Goal: Information Seeking & Learning: Learn about a topic

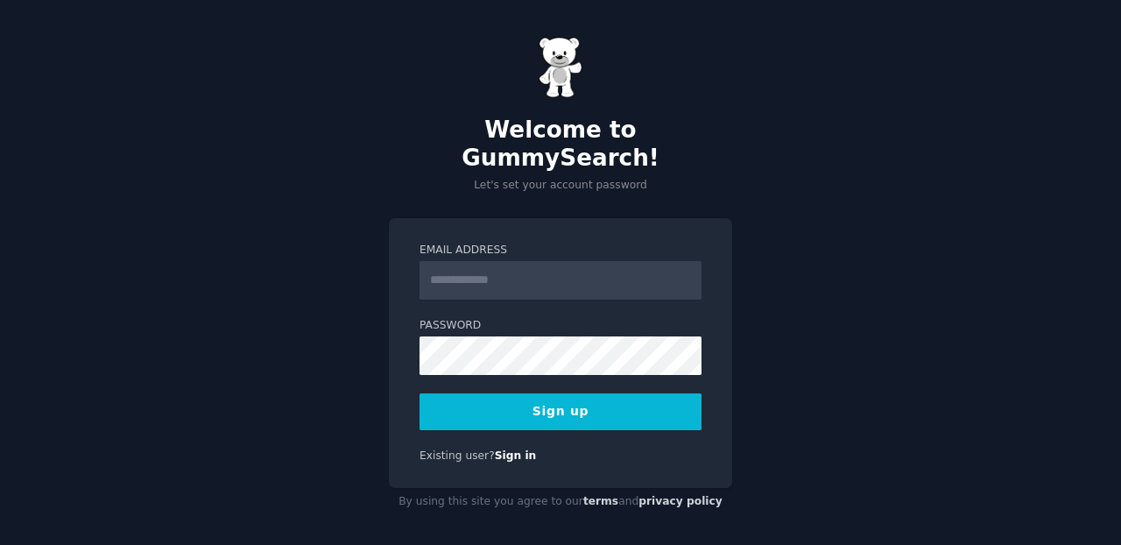
click at [537, 263] on input "Email Address" at bounding box center [560, 280] width 282 height 39
type input "**********"
click at [568, 394] on button "Sign up" at bounding box center [560, 411] width 282 height 37
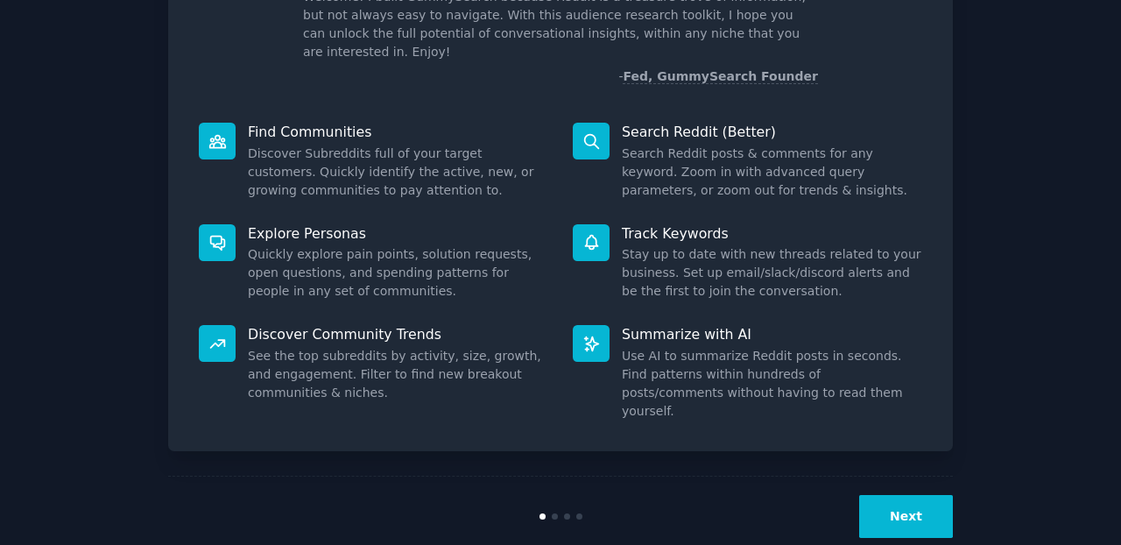
scroll to position [141, 0]
click at [911, 496] on button "Next" at bounding box center [906, 517] width 94 height 43
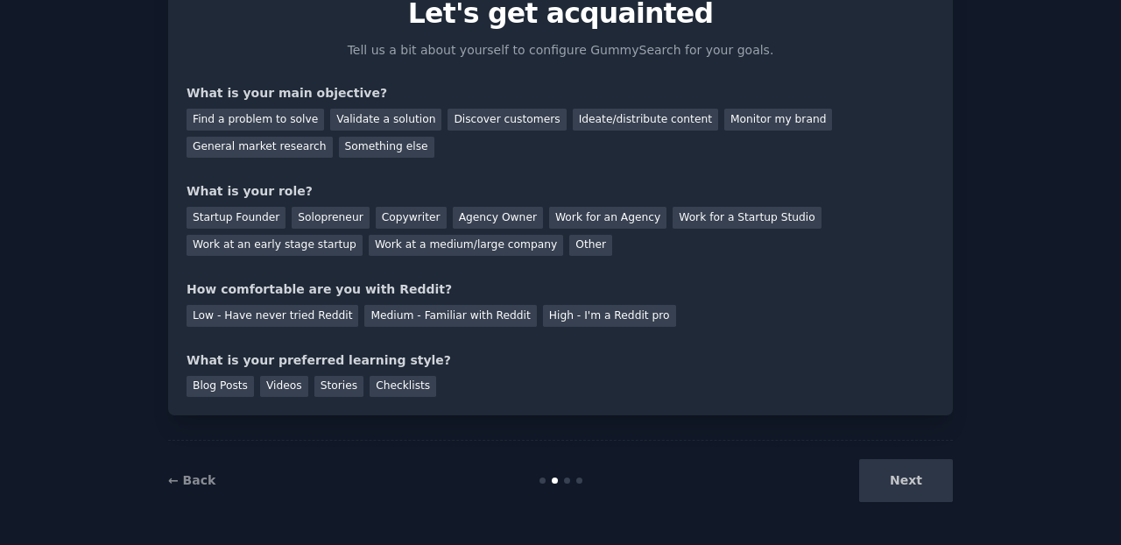
scroll to position [80, 0]
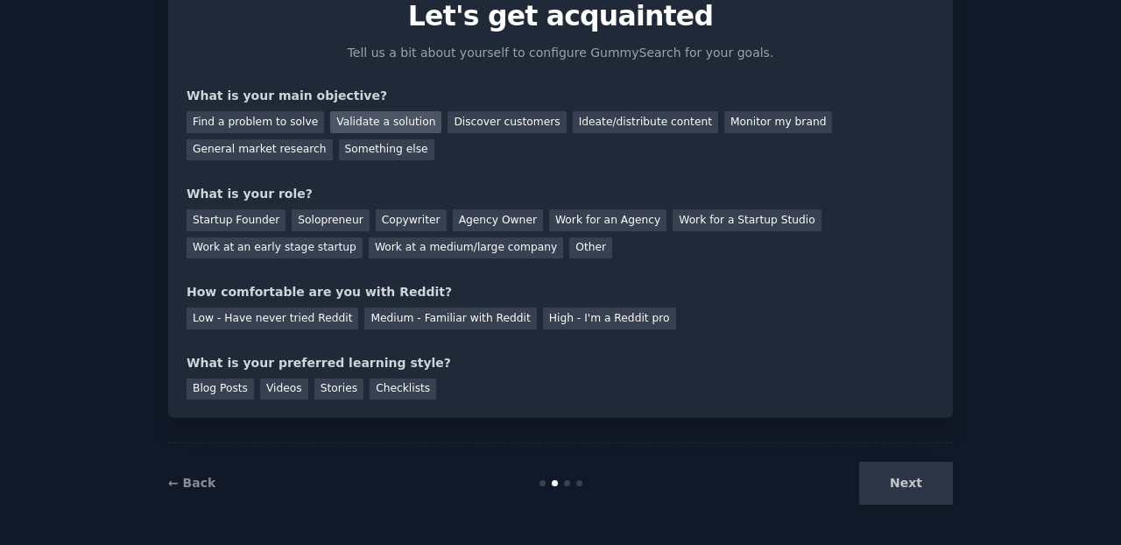
click at [409, 129] on div "Validate a solution" at bounding box center [385, 122] width 111 height 22
click at [461, 127] on div "Discover customers" at bounding box center [506, 122] width 118 height 22
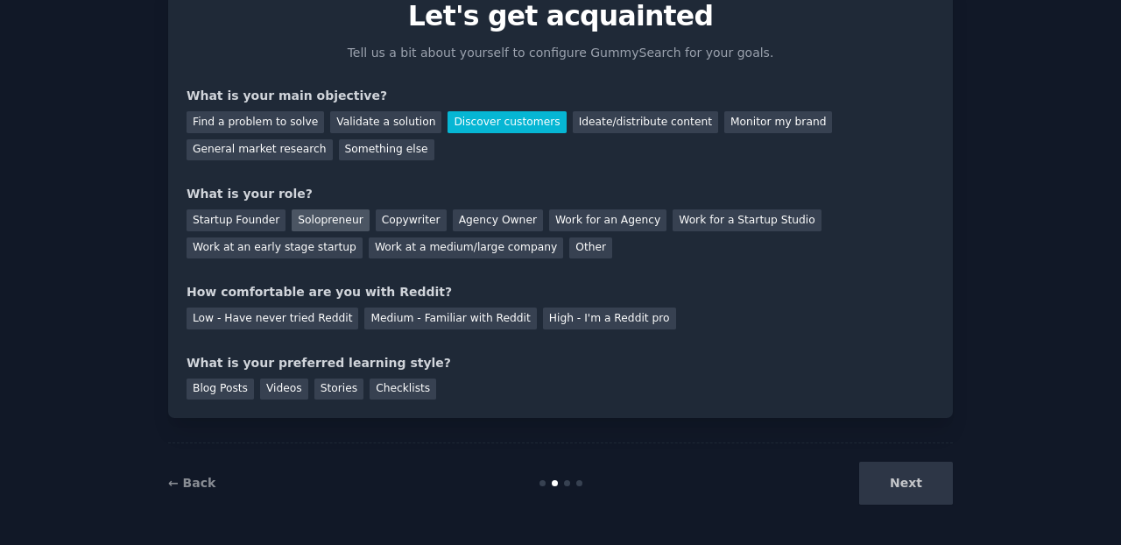
click at [338, 217] on div "Solopreneur" at bounding box center [330, 220] width 77 height 22
click at [392, 312] on div "Medium - Familiar with Reddit" at bounding box center [450, 318] width 172 height 22
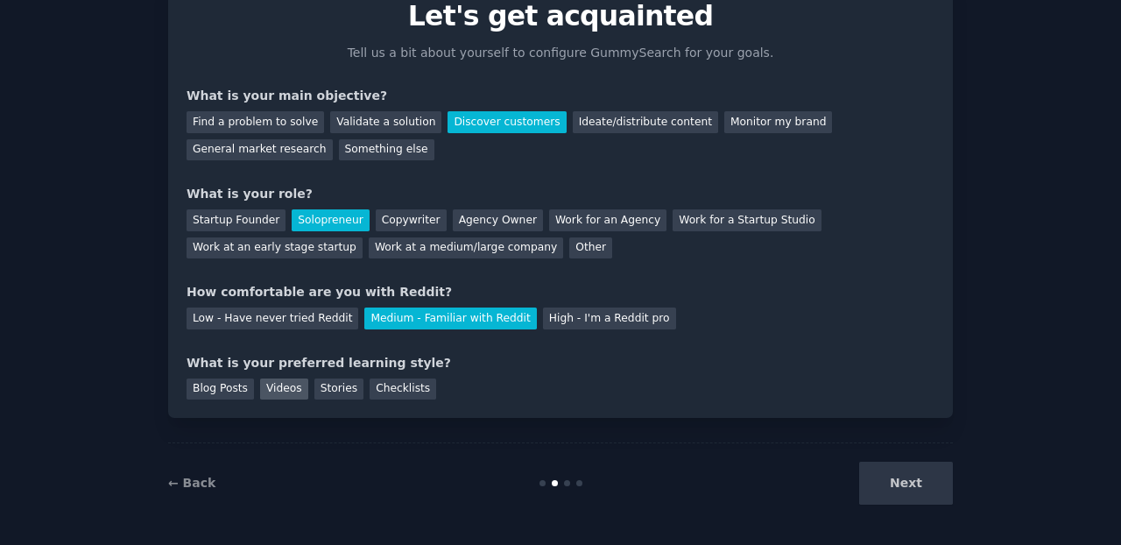
click at [289, 385] on div "Videos" at bounding box center [284, 389] width 48 height 22
click at [897, 480] on button "Next" at bounding box center [906, 482] width 94 height 43
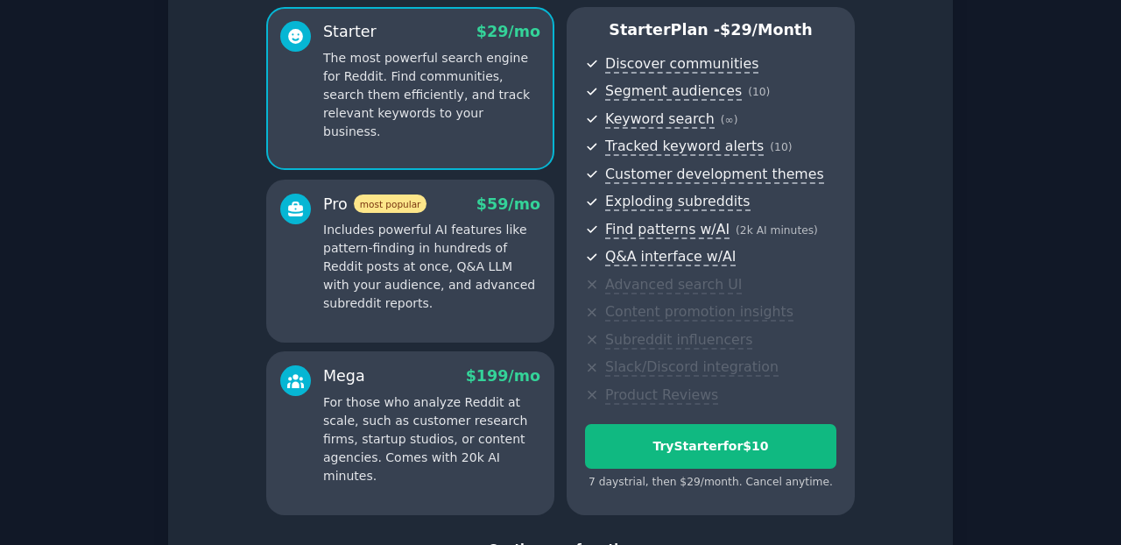
scroll to position [172, 0]
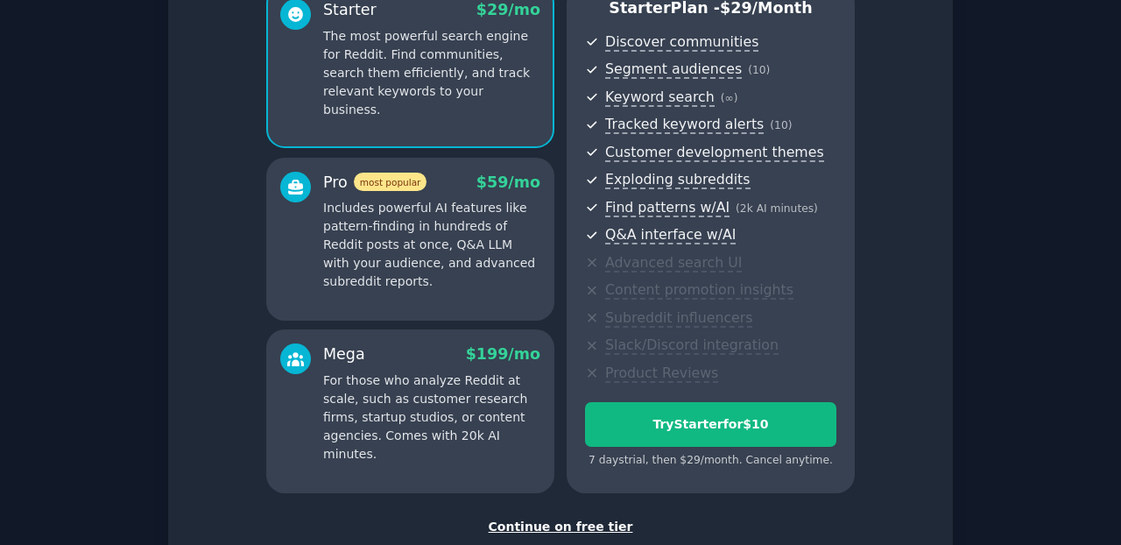
click at [595, 518] on div "Continue on free tier" at bounding box center [560, 526] width 748 height 18
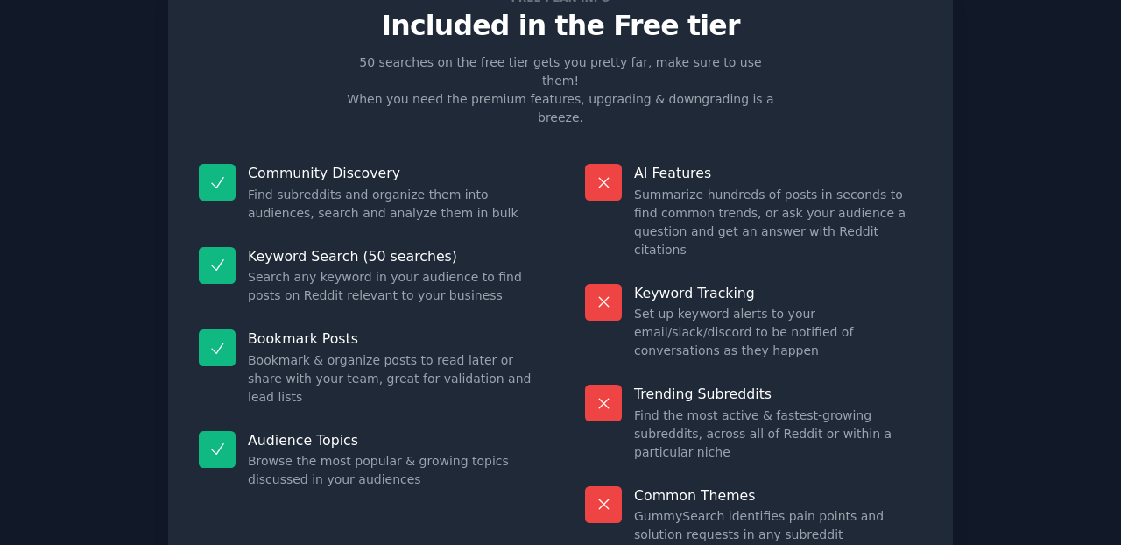
scroll to position [75, 0]
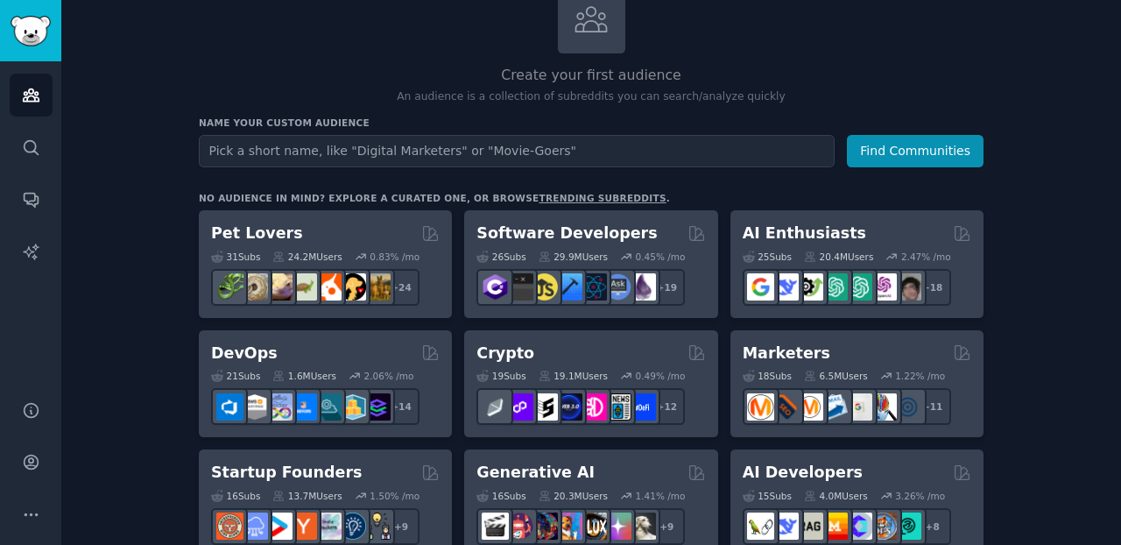
scroll to position [151, 0]
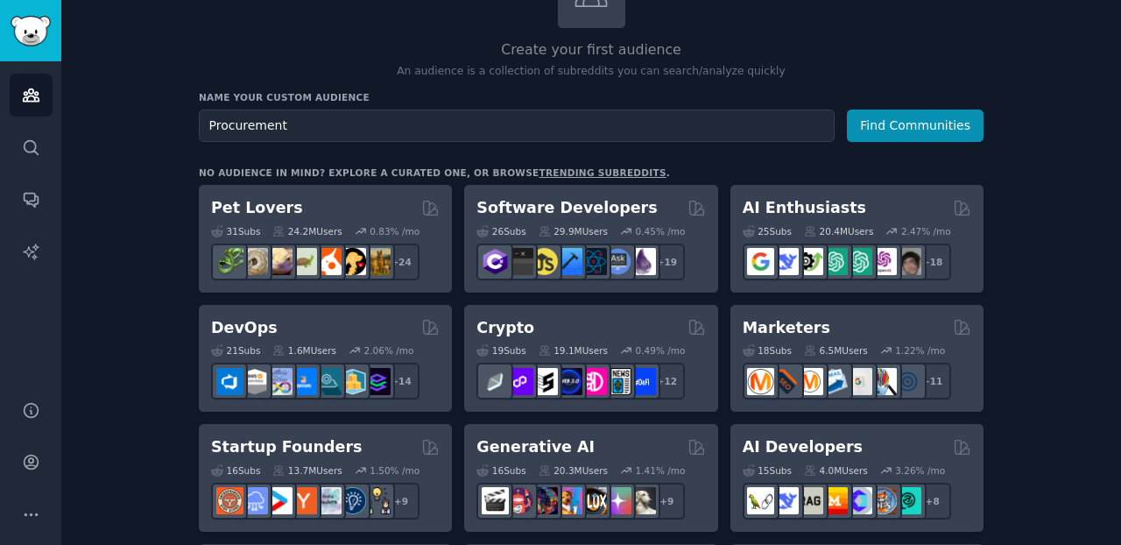
type input "Procurement"
click at [915, 123] on button "Find Communities" at bounding box center [915, 125] width 137 height 32
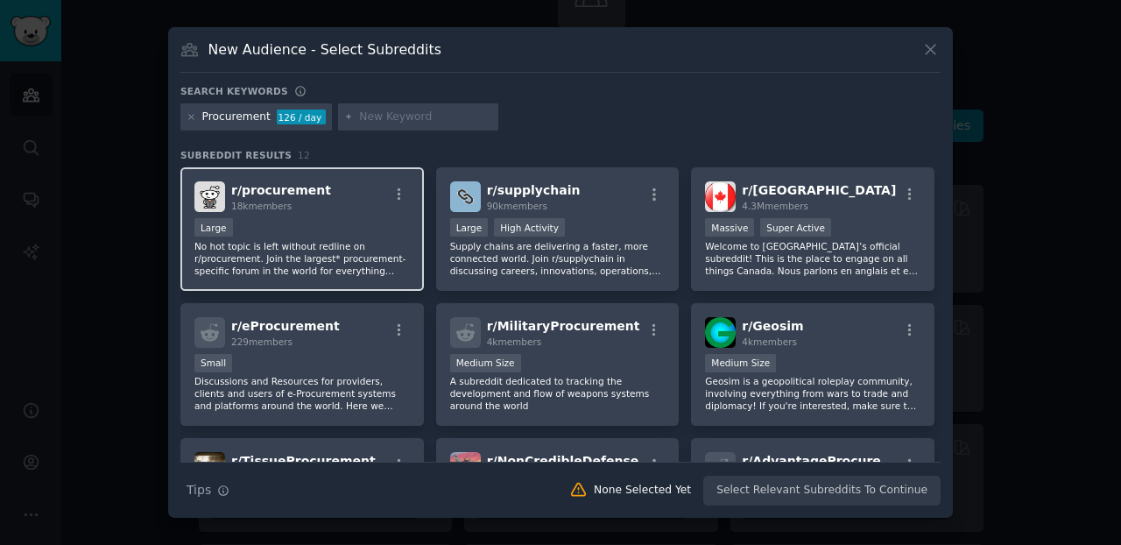
click at [355, 195] on div "r/ procurement 18k members" at bounding box center [301, 196] width 215 height 31
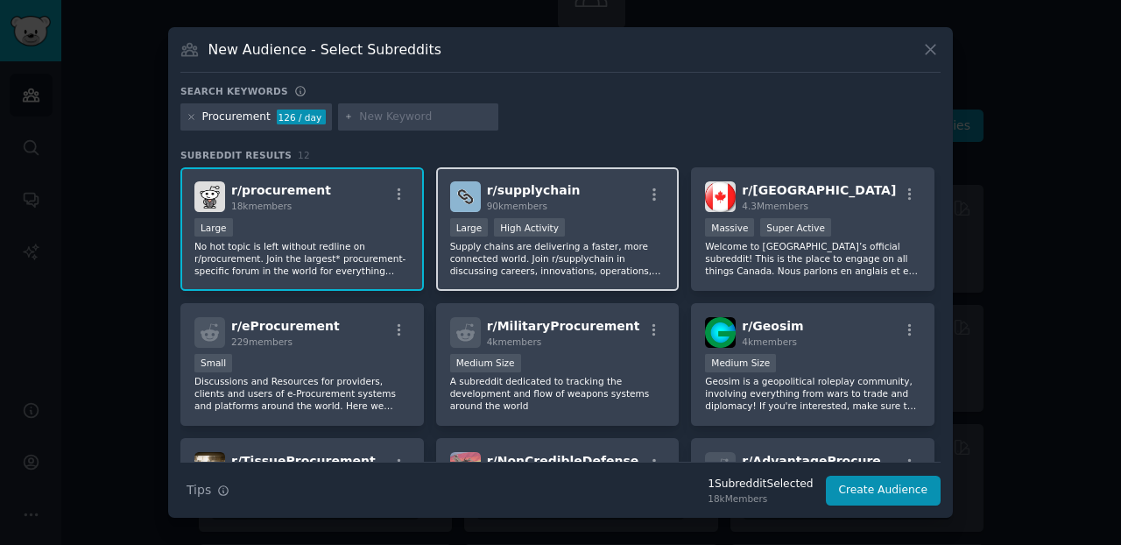
click at [607, 194] on div "r/ supplychain 90k members" at bounding box center [557, 196] width 215 height 31
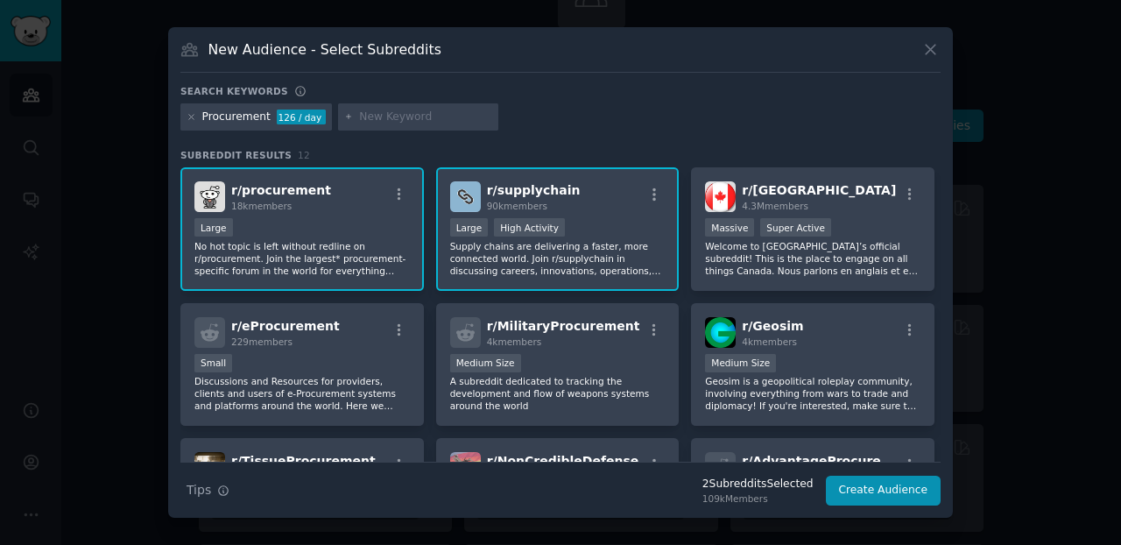
click at [441, 121] on input "text" at bounding box center [425, 117] width 133 height 16
type input "Contracts"
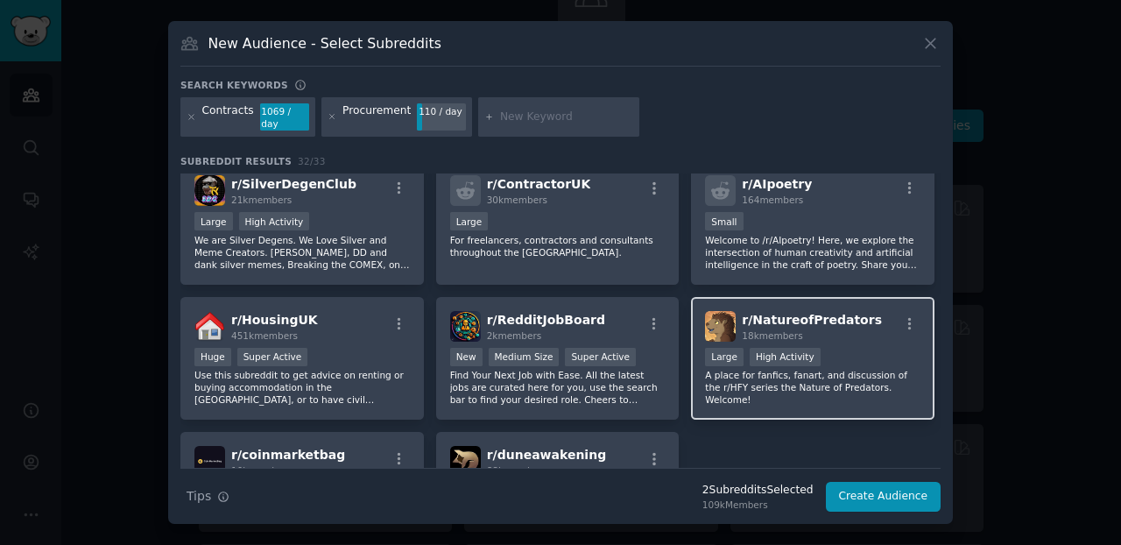
scroll to position [1102, 0]
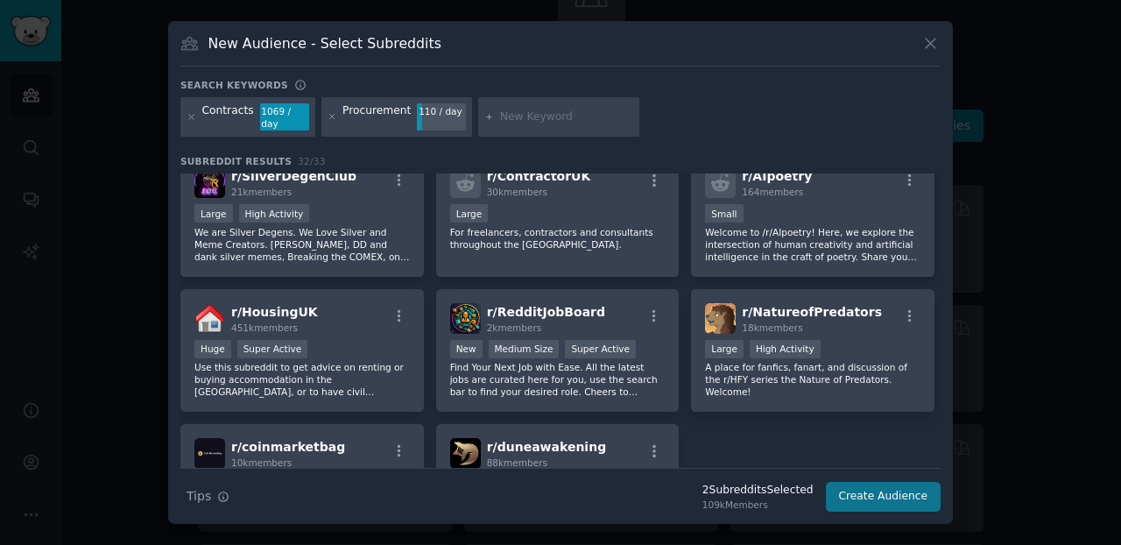
click at [875, 492] on button "Create Audience" at bounding box center [884, 497] width 116 height 30
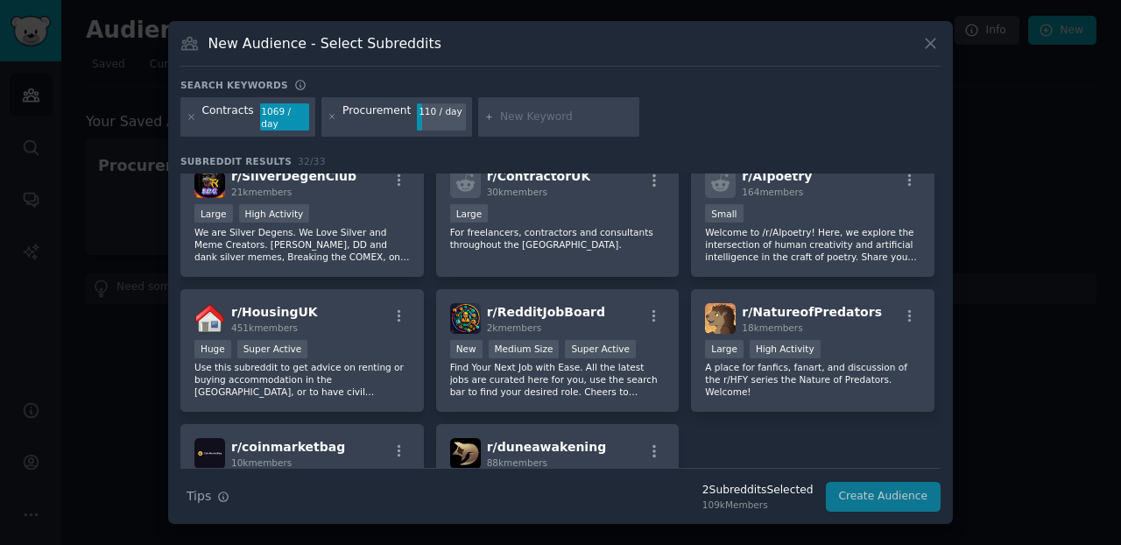
scroll to position [0, 0]
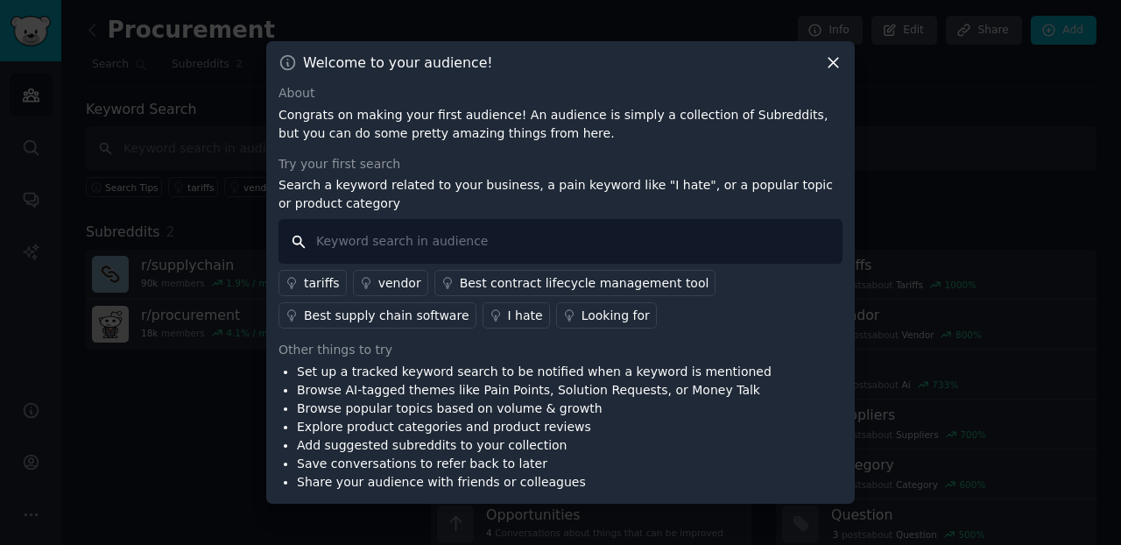
click at [538, 238] on input "text" at bounding box center [560, 241] width 564 height 45
type input "compare documents"
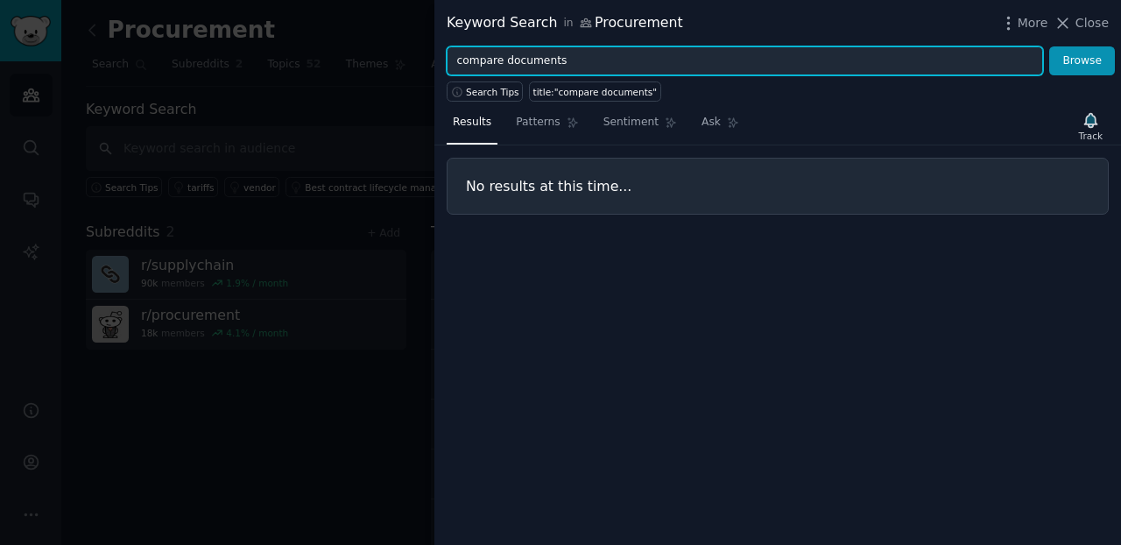
drag, startPoint x: 576, startPoint y: 59, endPoint x: 408, endPoint y: 60, distance: 168.1
click at [408, 60] on div "Keyword Search in Procurement More Close compare documents Browse Search Tips t…" at bounding box center [560, 272] width 1121 height 545
click at [1082, 60] on button "Browse" at bounding box center [1082, 61] width 66 height 30
drag, startPoint x: 564, startPoint y: 62, endPoint x: 431, endPoint y: 67, distance: 133.1
click at [431, 67] on div "Keyword Search in Procurement More Close version tracking Browse Search Tips ti…" at bounding box center [560, 272] width 1121 height 545
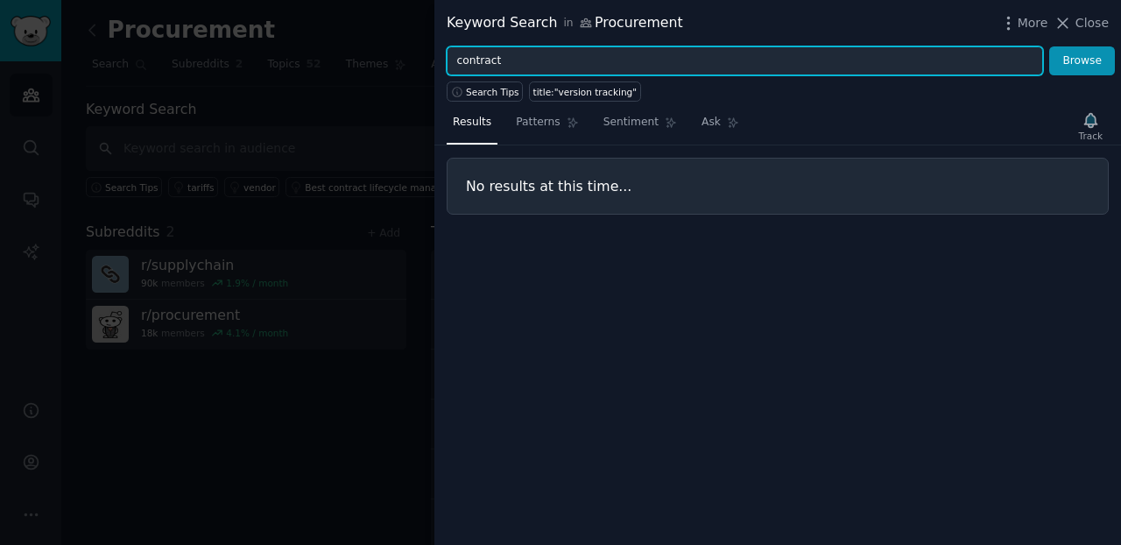
type input "contract"
click at [1082, 60] on button "Browse" at bounding box center [1082, 61] width 66 height 30
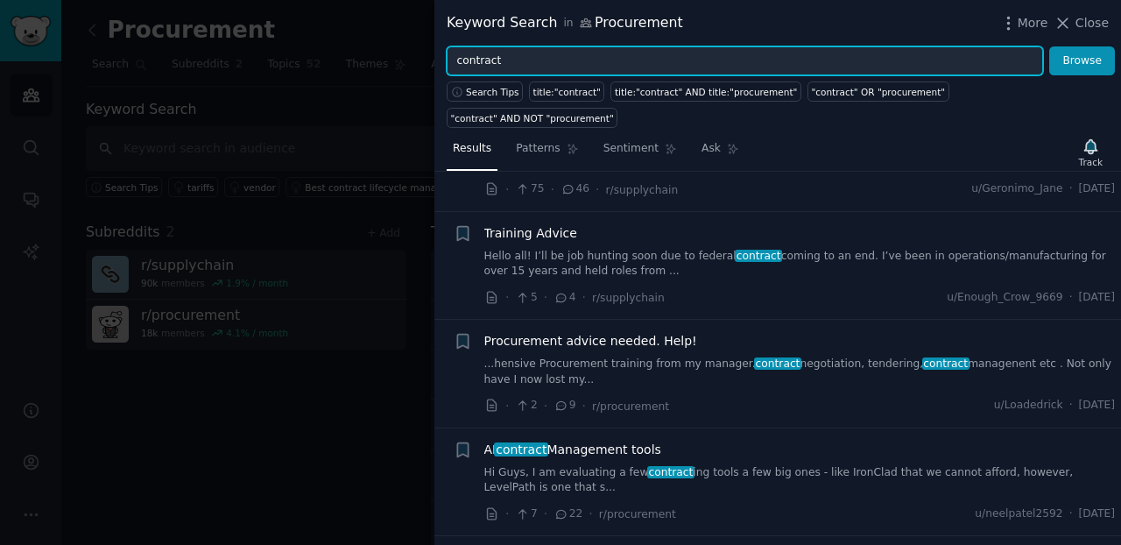
scroll to position [401, 0]
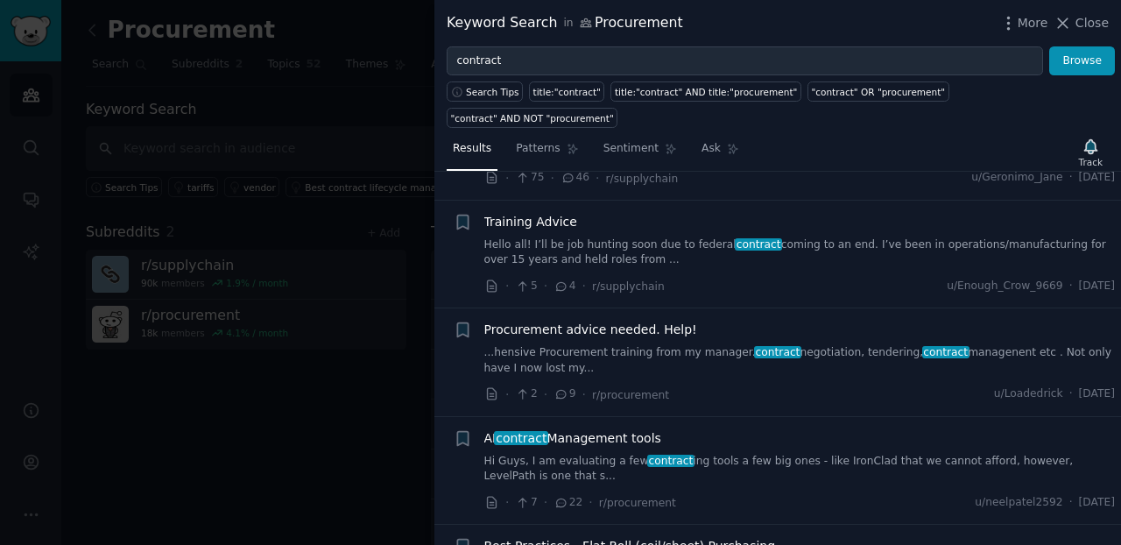
click at [616, 438] on span "AI contract Management tools" at bounding box center [572, 438] width 177 height 18
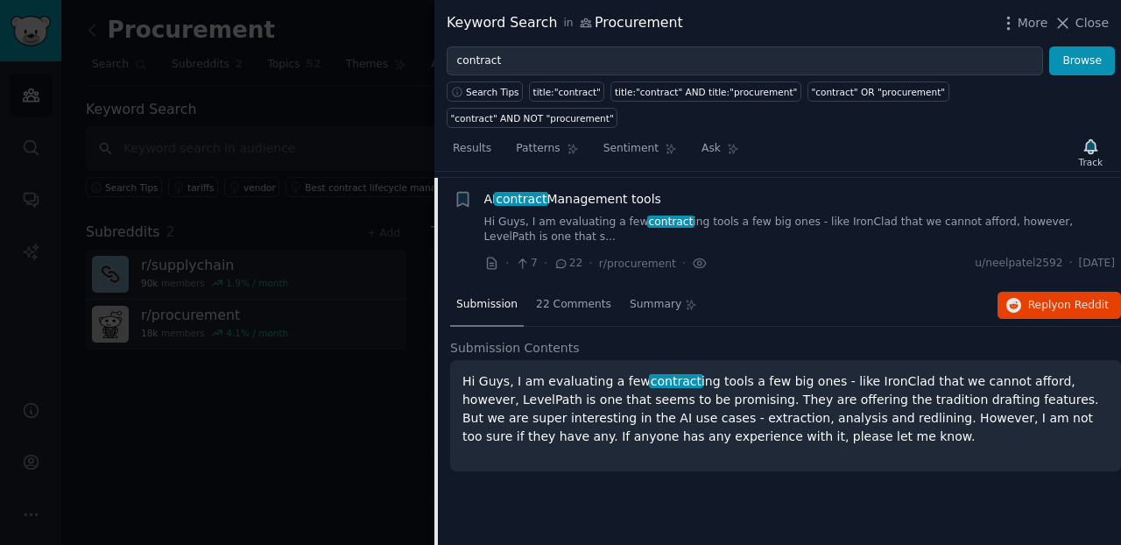
scroll to position [641, 0]
click at [312, 388] on div at bounding box center [560, 272] width 1121 height 545
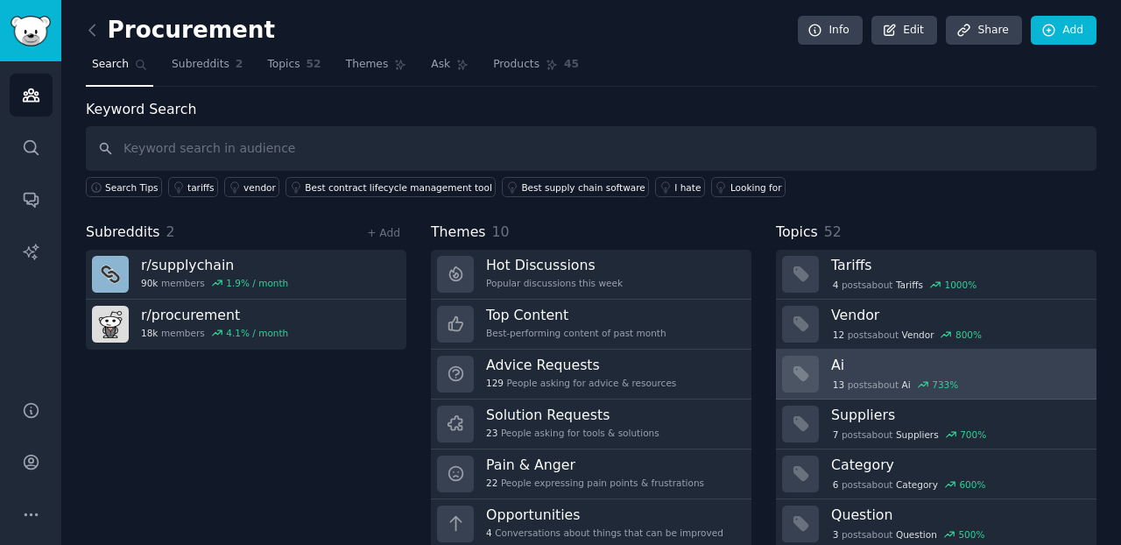
click at [884, 371] on h3 "Ai" at bounding box center [957, 364] width 253 height 18
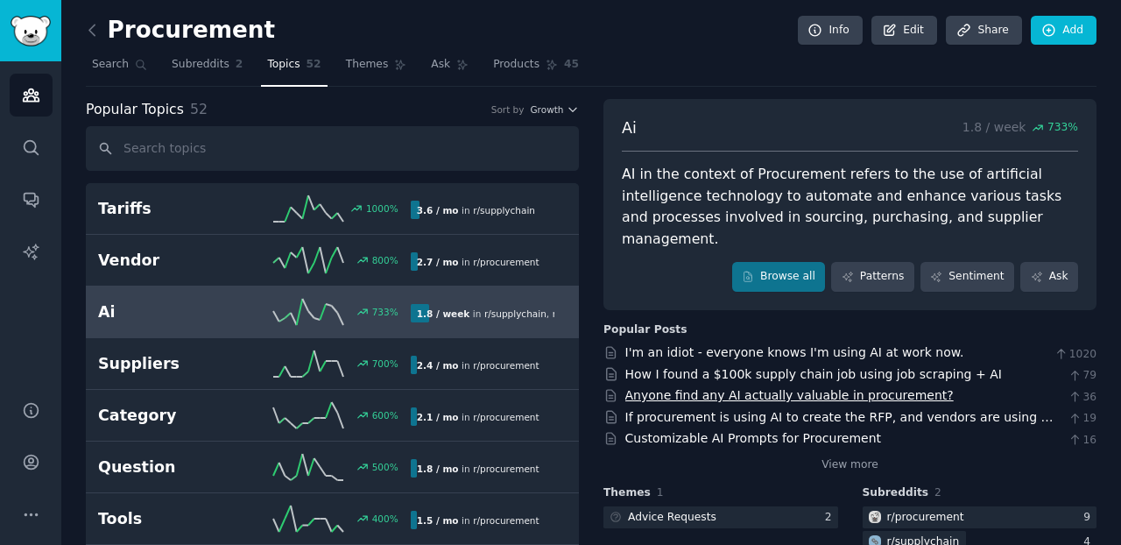
click at [810, 388] on link "Anyone find any AI actually valuable in procurement?" at bounding box center [789, 395] width 328 height 14
click at [840, 431] on link "Customizable AI Prompts for Procurement" at bounding box center [753, 438] width 257 height 14
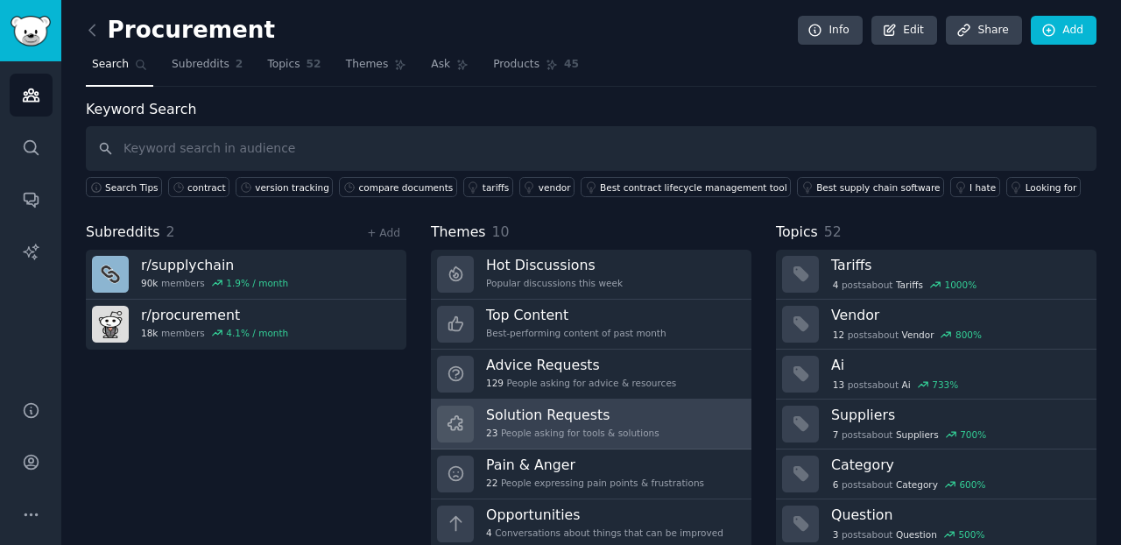
click at [625, 411] on h3 "Solution Requests" at bounding box center [572, 414] width 173 height 18
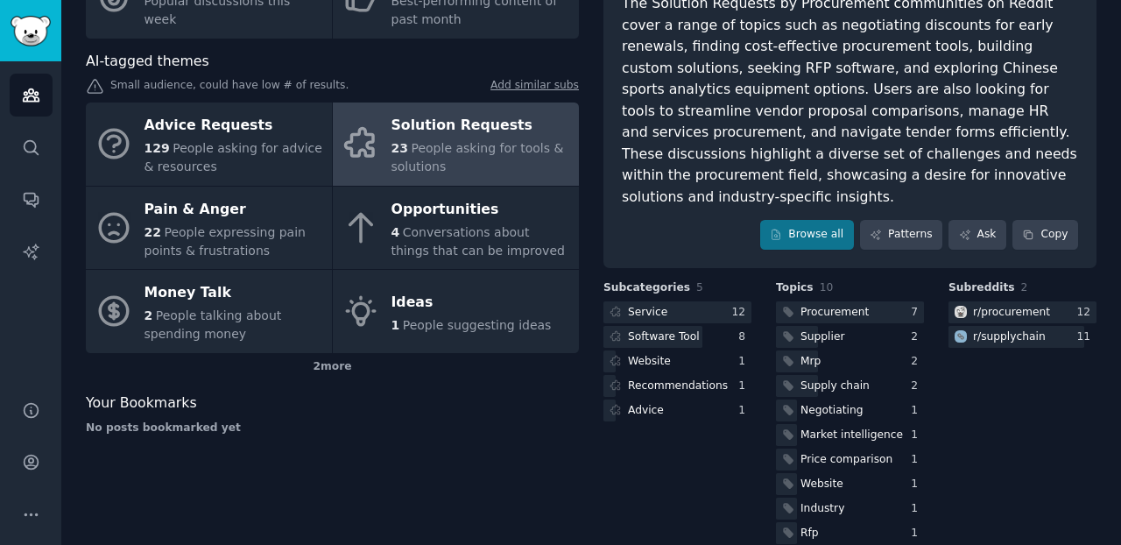
scroll to position [170, 0]
click at [809, 221] on link "Browse all" at bounding box center [807, 236] width 94 height 30
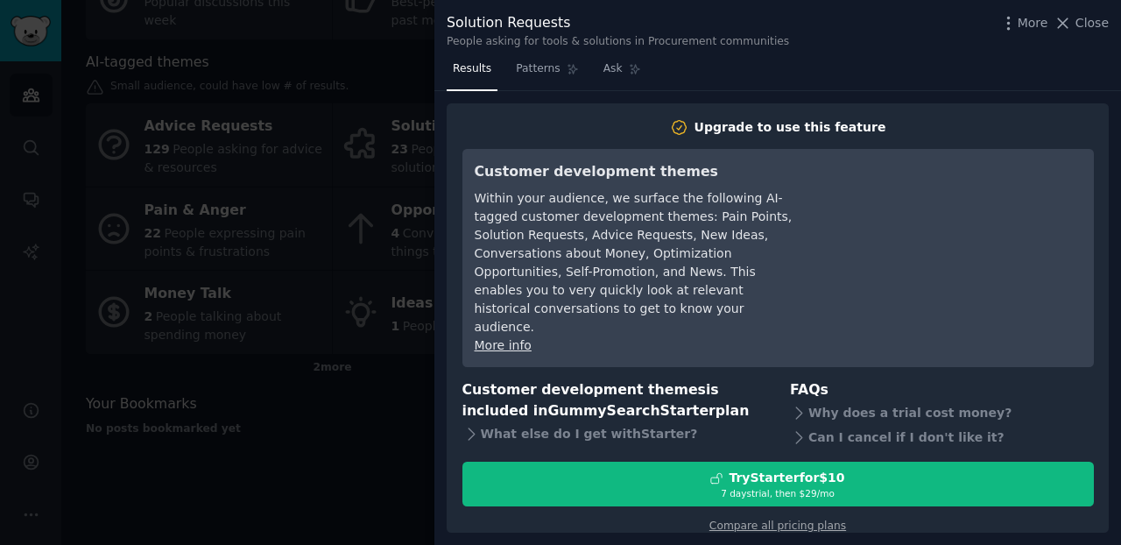
click at [345, 446] on div at bounding box center [560, 272] width 1121 height 545
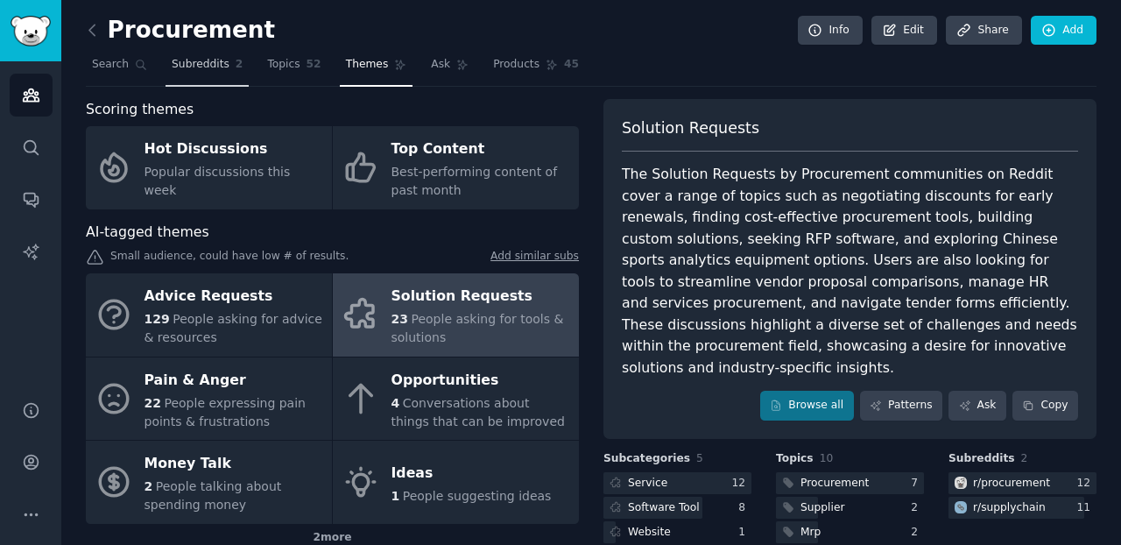
click at [191, 65] on span "Subreddits" at bounding box center [201, 65] width 58 height 16
